Goal: Navigation & Orientation: Find specific page/section

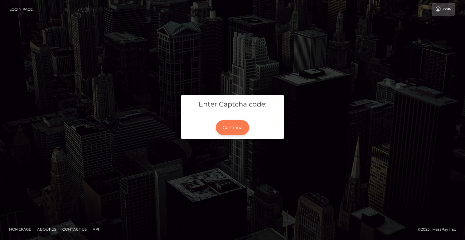
click at [239, 131] on button "Continue" at bounding box center [232, 127] width 33 height 15
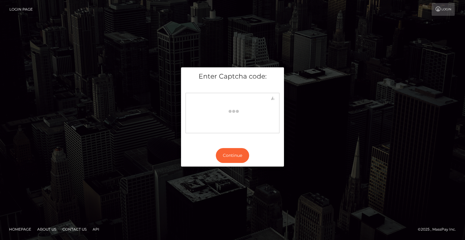
click at [305, 101] on div "Enter Captcha code: Continue" at bounding box center [232, 119] width 345 height 105
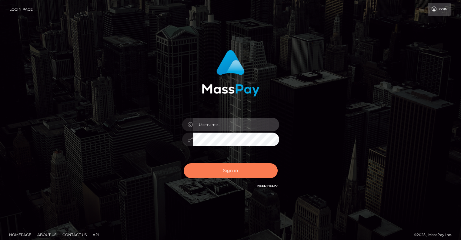
type input "grace.rush"
click at [235, 177] on button "Sign in" at bounding box center [231, 170] width 94 height 15
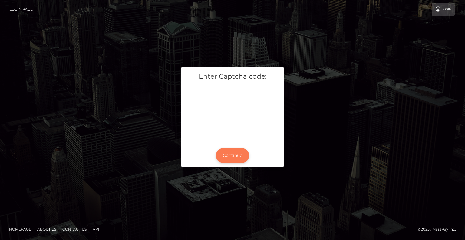
click at [243, 158] on button "Continue" at bounding box center [232, 155] width 33 height 15
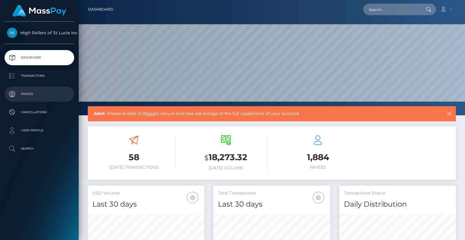
scroll to position [107, 116]
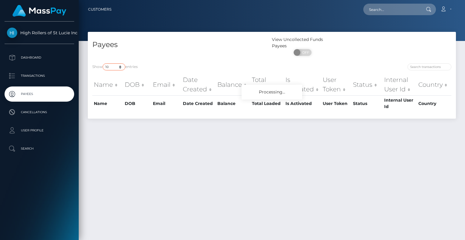
click at [122, 66] on select "10 25 50 100 250" at bounding box center [114, 66] width 23 height 7
click at [44, 75] on p "Transactions" at bounding box center [39, 75] width 65 height 9
click at [114, 65] on select "10 25 50 100 250" at bounding box center [114, 66] width 23 height 7
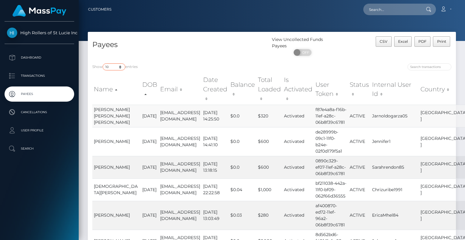
select select "250"
click at [103, 64] on select "10 25 50 100 250" at bounding box center [114, 66] width 23 height 7
click at [162, 54] on div "Payees" at bounding box center [180, 47] width 184 height 22
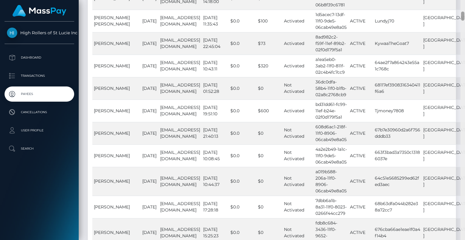
scroll to position [543, 0]
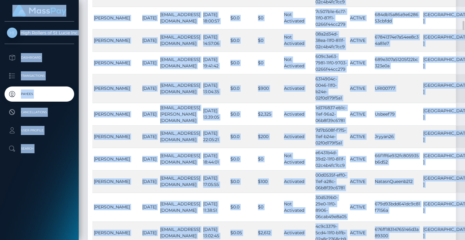
drag, startPoint x: 465, startPoint y: 54, endPoint x: 465, endPoint y: 254, distance: 199.7
click at [465, 239] on html "High Rollers of St Lucie Inc Dashboard Transactions Payees Cancellations ON" at bounding box center [232, 120] width 465 height 240
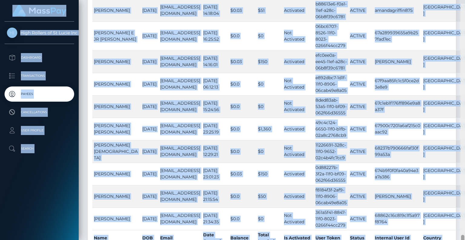
scroll to position [5948, 0]
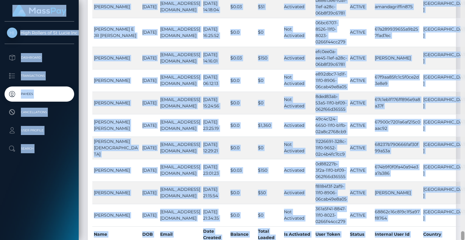
drag, startPoint x: 462, startPoint y: 25, endPoint x: 465, endPoint y: 237, distance: 212.1
click at [465, 237] on div at bounding box center [463, 120] width 5 height 240
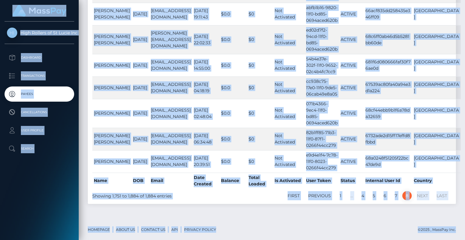
scroll to position [3264, 0]
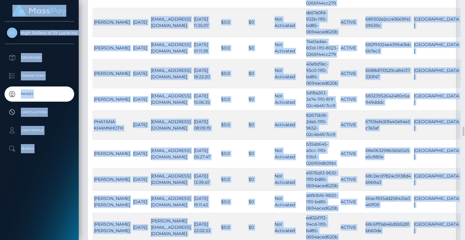
click at [372, 221] on div "Customers Loading... Loading..." at bounding box center [272, 120] width 387 height 240
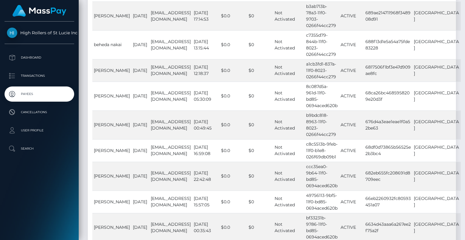
scroll to position [1810, 0]
